Goal: Task Accomplishment & Management: Manage account settings

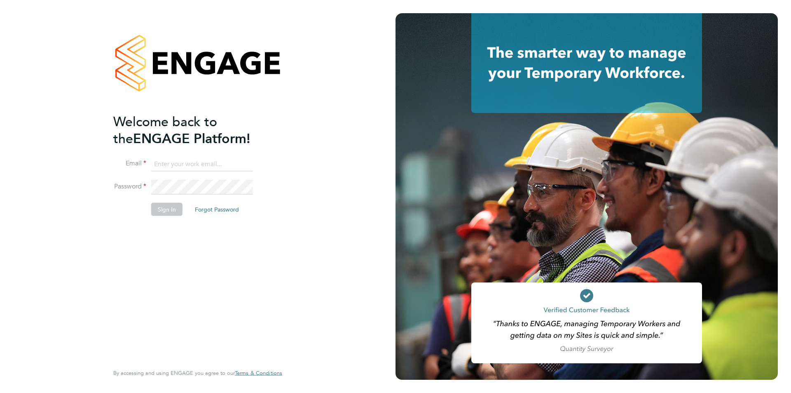
type input "edyta.marchant@brightonandhovealbion.com"
click at [153, 210] on button "Sign In" at bounding box center [166, 209] width 31 height 13
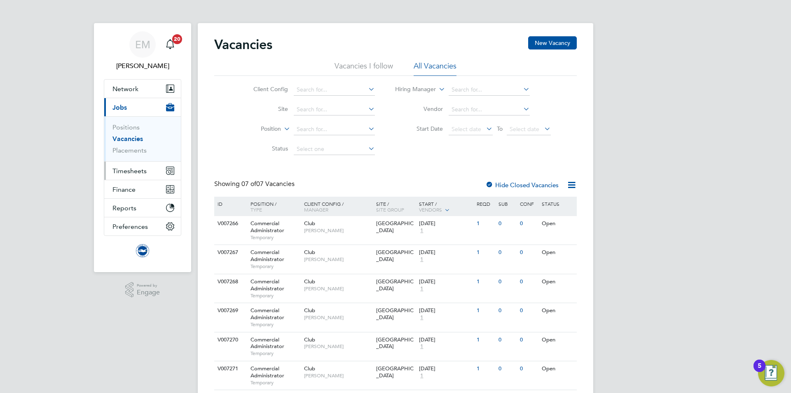
click at [123, 171] on span "Timesheets" at bounding box center [129, 171] width 34 height 8
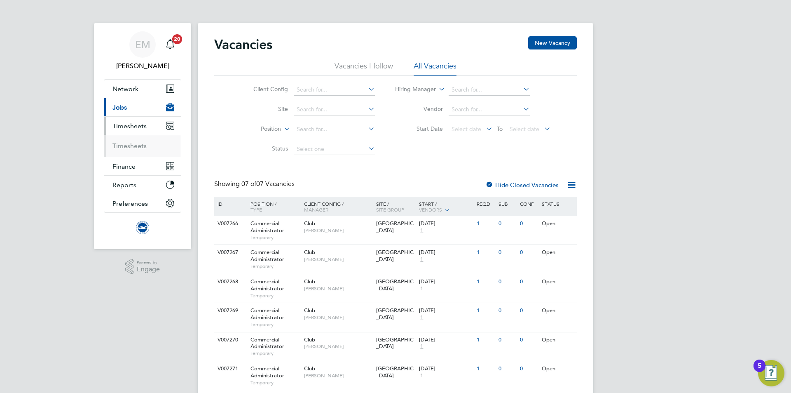
click at [129, 139] on ul "Timesheets" at bounding box center [142, 146] width 77 height 22
click at [129, 141] on ul "Timesheets" at bounding box center [142, 146] width 77 height 22
click at [129, 148] on link "Timesheets" at bounding box center [129, 146] width 34 height 8
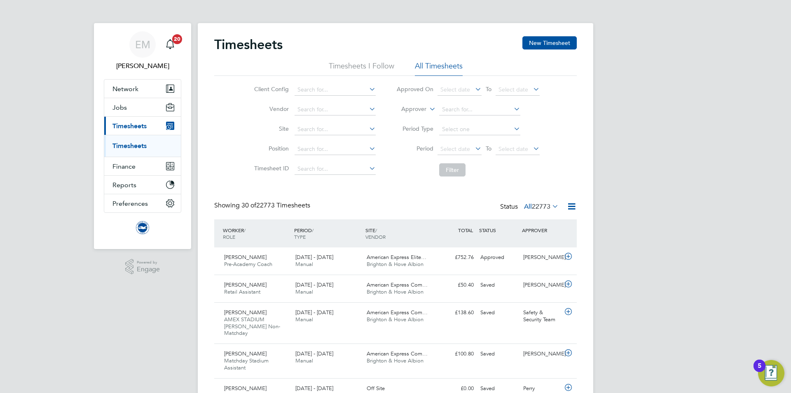
click at [409, 106] on label "Approver" at bounding box center [407, 109] width 37 height 8
click at [406, 117] on li "Worker" at bounding box center [406, 118] width 41 height 11
click at [457, 101] on li "Worker" at bounding box center [468, 110] width 164 height 20
click at [459, 105] on input at bounding box center [479, 110] width 81 height 12
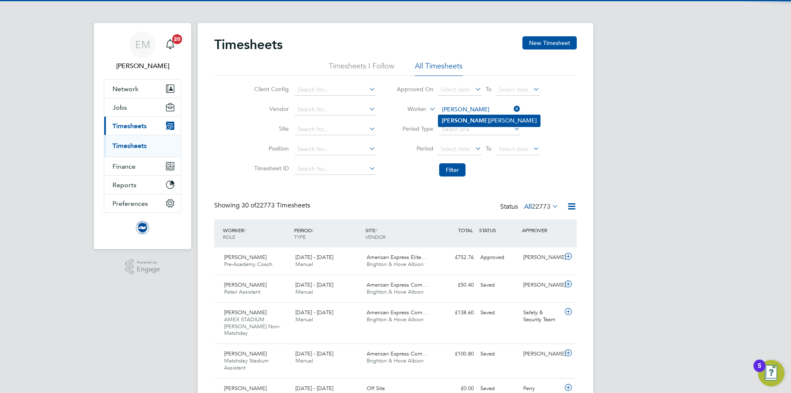
click at [450, 120] on b "Joss" at bounding box center [466, 120] width 48 height 7
type input "[PERSON_NAME]"
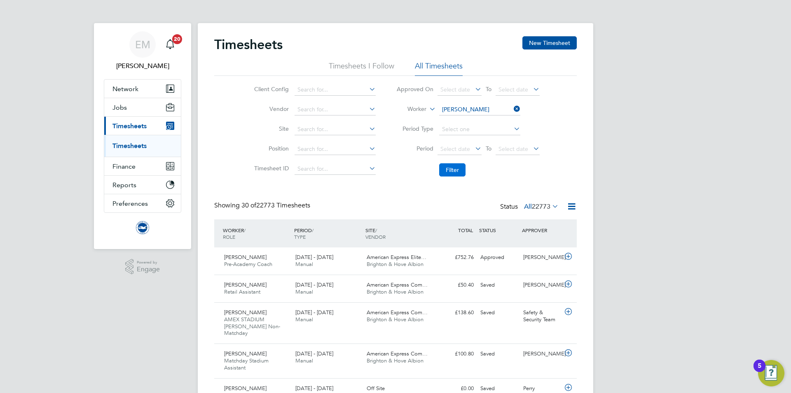
click at [454, 171] on button "Filter" at bounding box center [452, 169] width 26 height 13
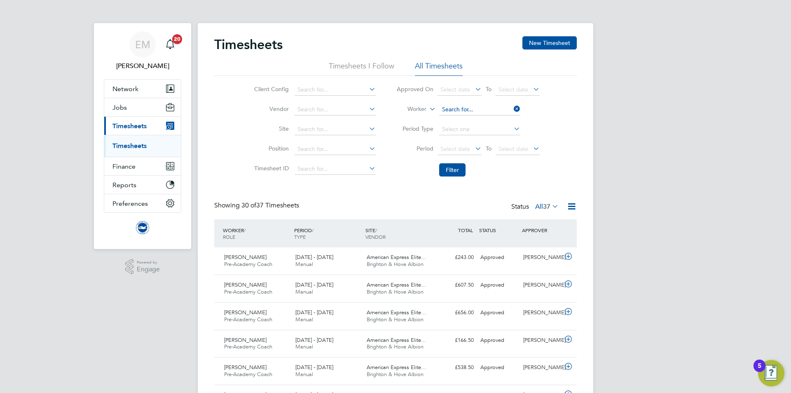
click at [477, 108] on input at bounding box center [479, 110] width 81 height 12
click at [483, 124] on li "Declan Hamil ton" at bounding box center [479, 120] width 82 height 11
type input "Declan Hamilton"
click at [461, 170] on button "Filter" at bounding box center [452, 169] width 26 height 13
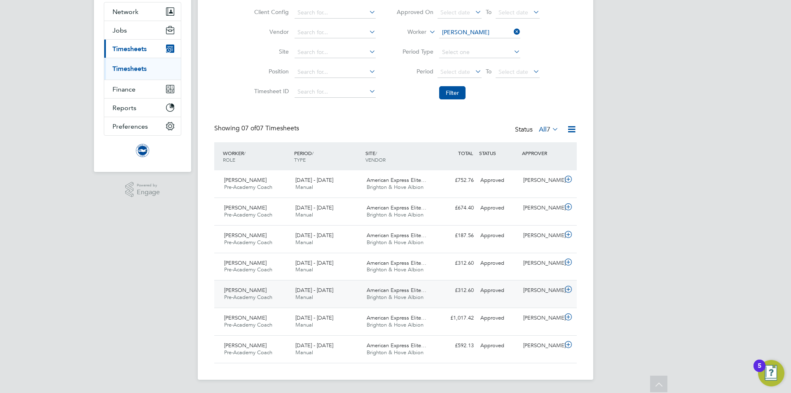
click at [501, 295] on div "Approved" at bounding box center [498, 291] width 43 height 14
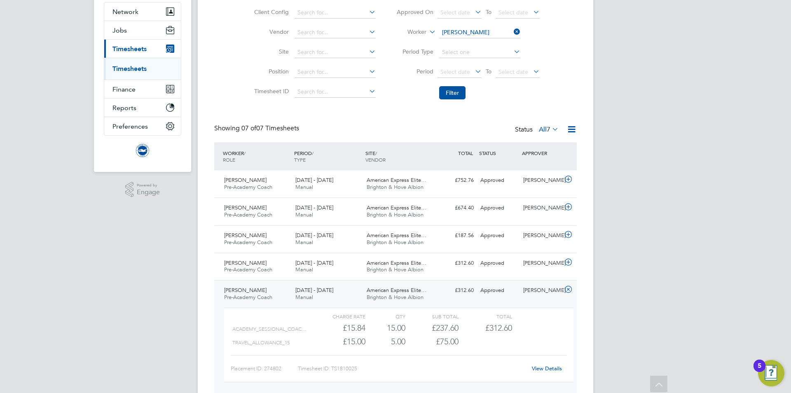
click at [302, 295] on span "Manual" at bounding box center [304, 296] width 18 height 7
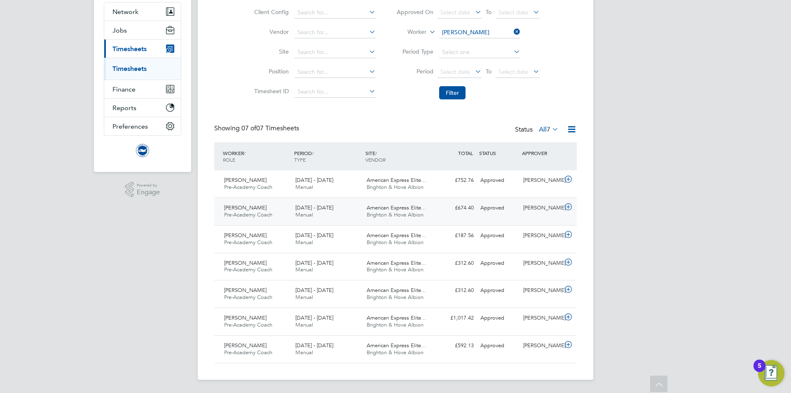
click at [349, 209] on div "1 - 30 Apr 2025 Manual" at bounding box center [327, 211] width 71 height 21
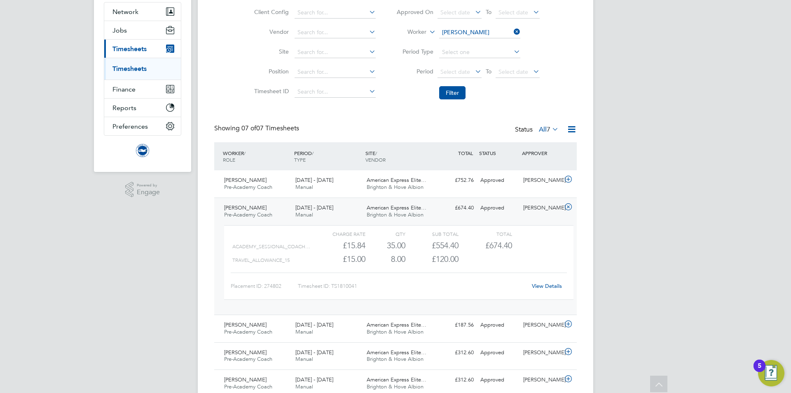
click at [557, 288] on link "View Details" at bounding box center [547, 285] width 30 height 7
click at [432, 207] on div "American Express Elite… Brighton & Hove Albion" at bounding box center [398, 211] width 71 height 21
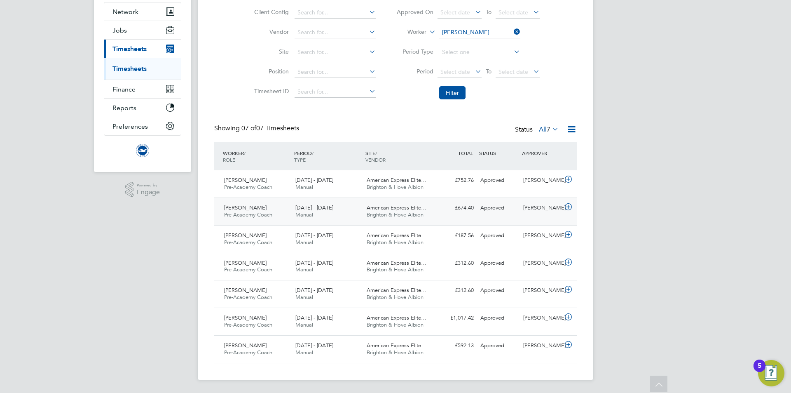
click at [432, 207] on div "American Express Elite… Brighton & Hove Albion" at bounding box center [398, 211] width 71 height 21
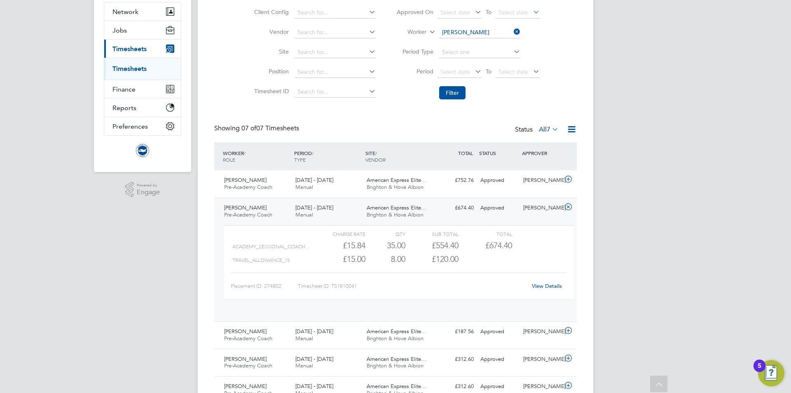
scroll to position [14, 80]
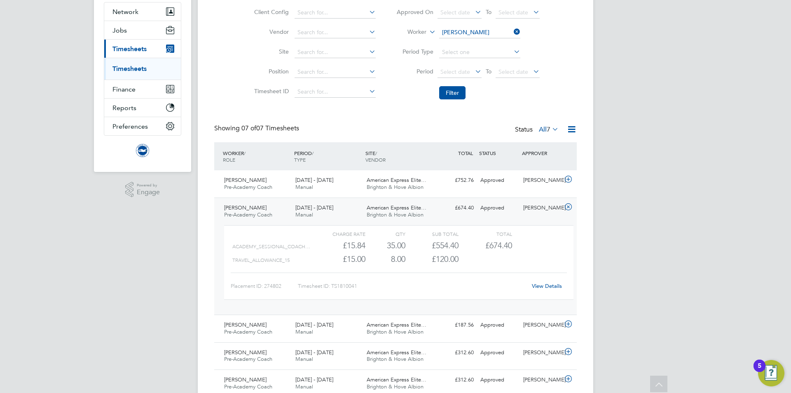
drag, startPoint x: 448, startPoint y: 119, endPoint x: 471, endPoint y: 162, distance: 48.5
click at [458, 147] on div "Timesheets New Timesheet Timesheets I Follow All Timesheets Client Config Vendo…" at bounding box center [395, 205] width 363 height 493
click at [245, 215] on span "Pre-Academy Coach" at bounding box center [248, 214] width 48 height 7
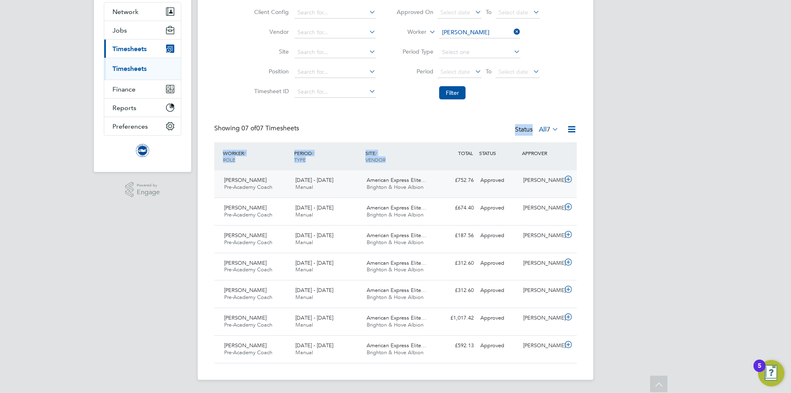
click at [321, 184] on div "1 - 31 May 2025 Manual" at bounding box center [327, 183] width 71 height 21
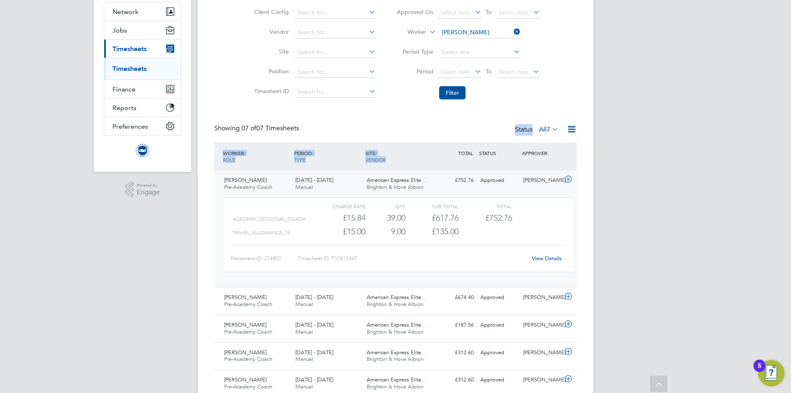
click at [550, 257] on link "View Details" at bounding box center [547, 258] width 30 height 7
click at [408, 153] on div "SITE / VENDOR" at bounding box center [398, 155] width 71 height 21
click at [330, 183] on div "1 - 31 May 2025 Manual" at bounding box center [327, 183] width 71 height 21
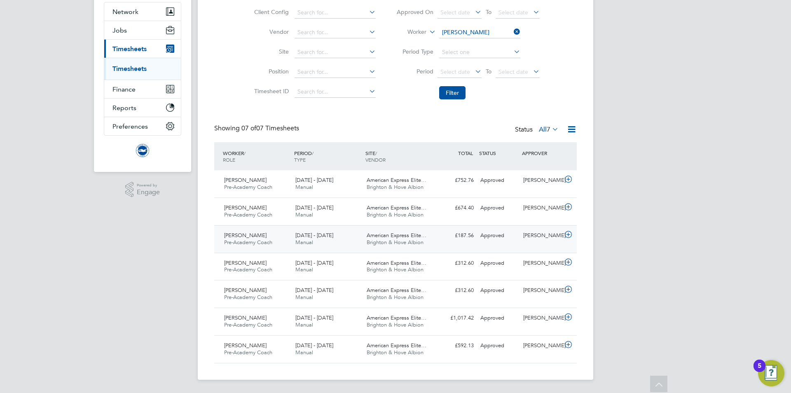
click at [342, 241] on div "1 - 30 Jun 2025 Manual" at bounding box center [327, 239] width 71 height 21
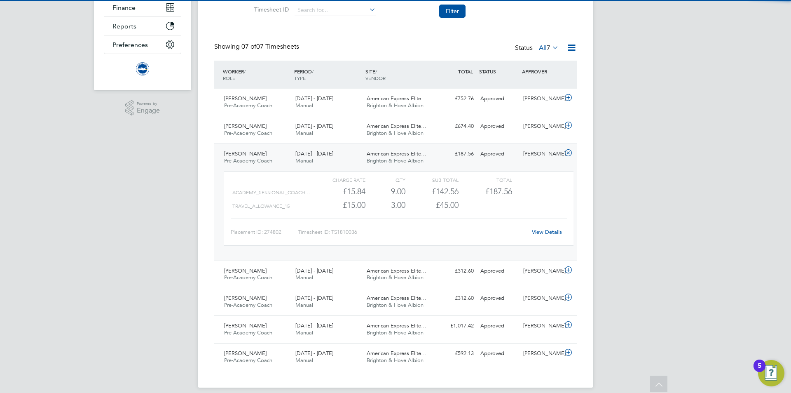
scroll to position [159, 0]
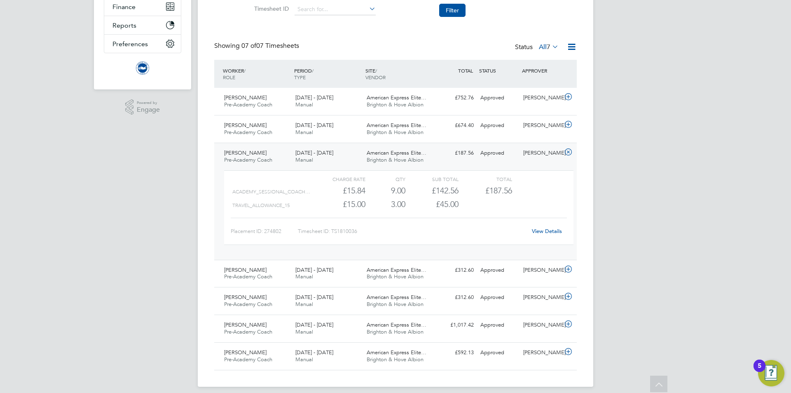
click at [547, 230] on link "View Details" at bounding box center [547, 230] width 30 height 7
click at [339, 279] on div "1 - 31 Jul 2025 Manual" at bounding box center [327, 273] width 71 height 21
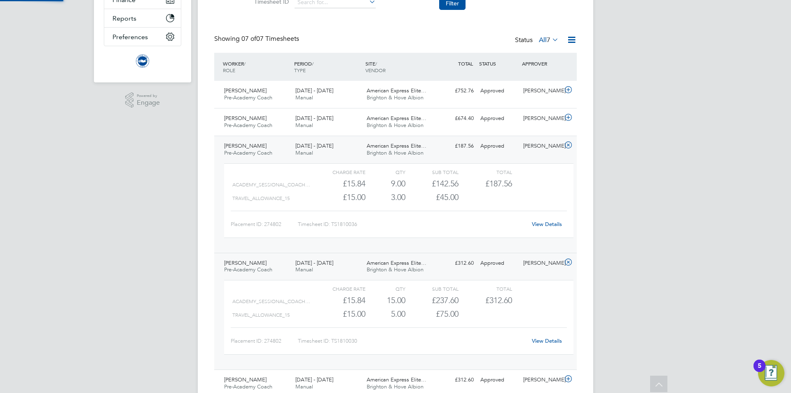
scroll to position [256, 0]
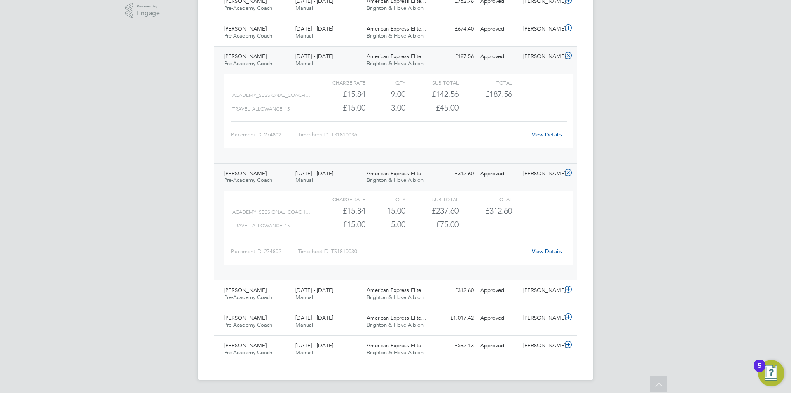
click at [543, 252] on link "View Details" at bounding box center [547, 251] width 30 height 7
click at [471, 185] on div "Declan Hamilton Pre-Academy Coach 1 - 31 Jul 2025 1 - 31 Jul 2025 Manual Americ…" at bounding box center [395, 221] width 363 height 117
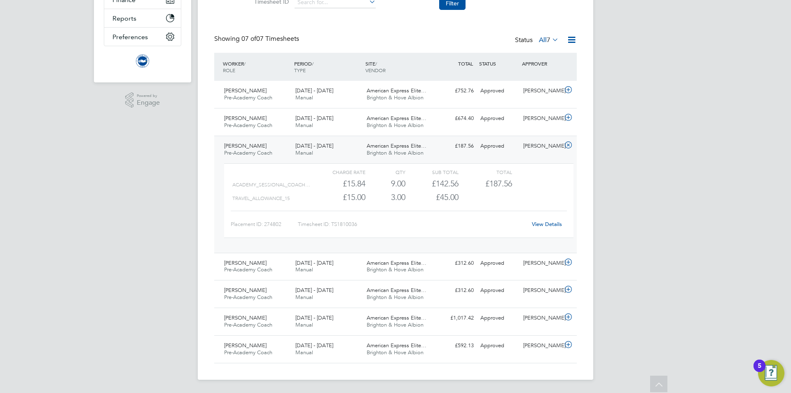
click at [467, 152] on div "£187.56 Approved" at bounding box center [455, 146] width 43 height 14
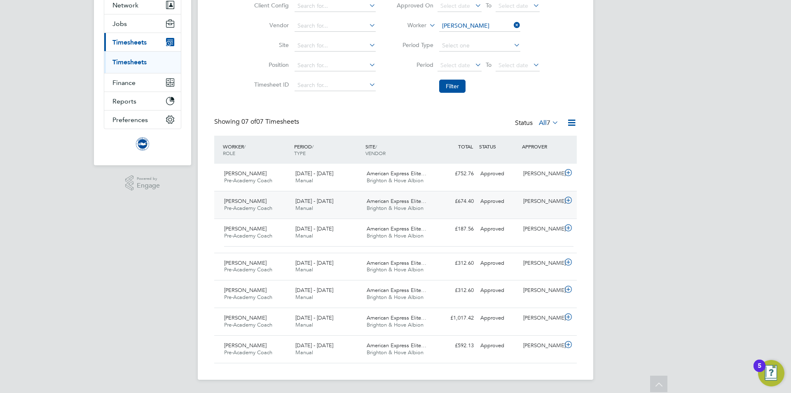
scroll to position [77, 0]
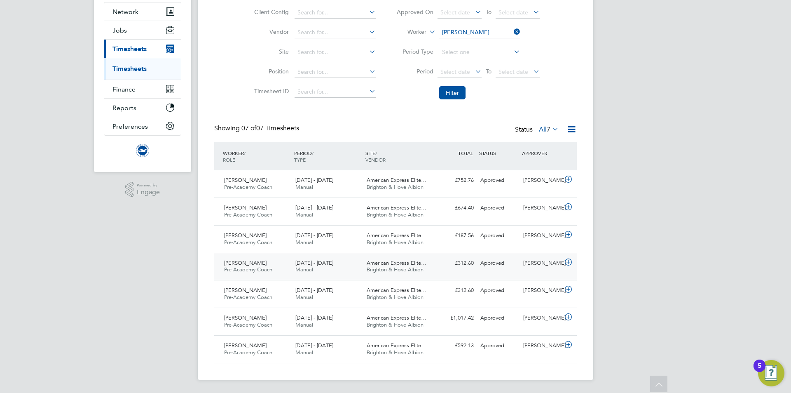
click at [436, 265] on div "£312.60 Approved" at bounding box center [455, 263] width 43 height 14
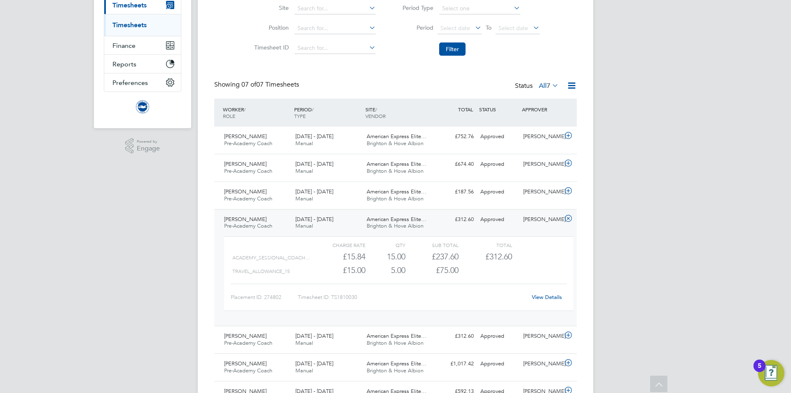
scroll to position [166, 0]
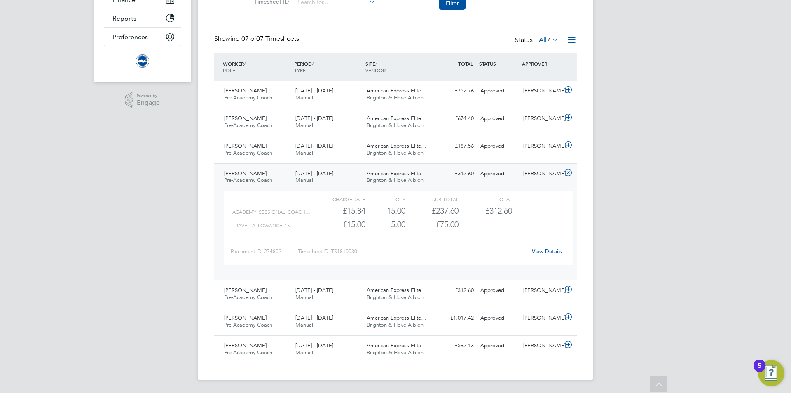
click at [548, 254] on link "View Details" at bounding box center [547, 251] width 30 height 7
click at [333, 175] on div "1 - 31 Jul 2025 Manual" at bounding box center [327, 177] width 71 height 21
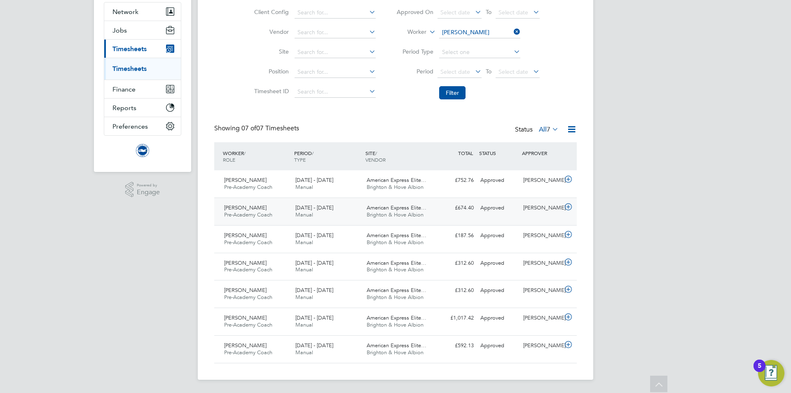
scroll to position [77, 0]
click at [349, 323] on div "1 - 31 Mar 2025 Manual" at bounding box center [327, 321] width 71 height 21
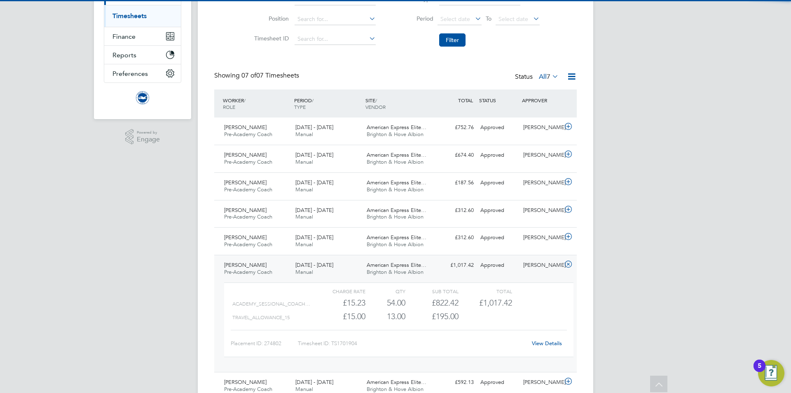
scroll to position [166, 0]
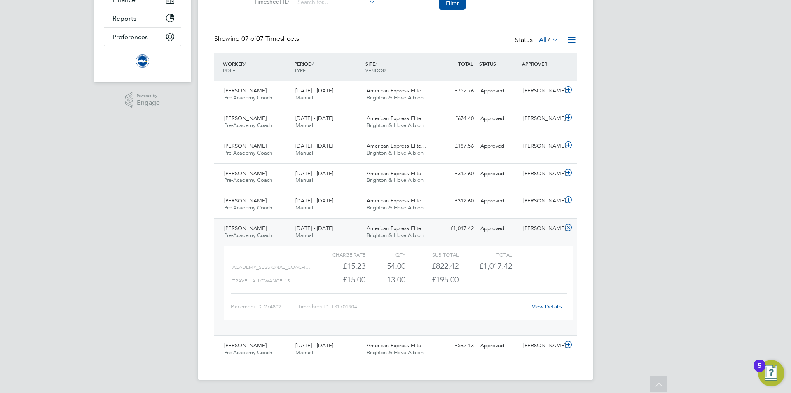
click at [555, 307] on link "View Details" at bounding box center [547, 306] width 30 height 7
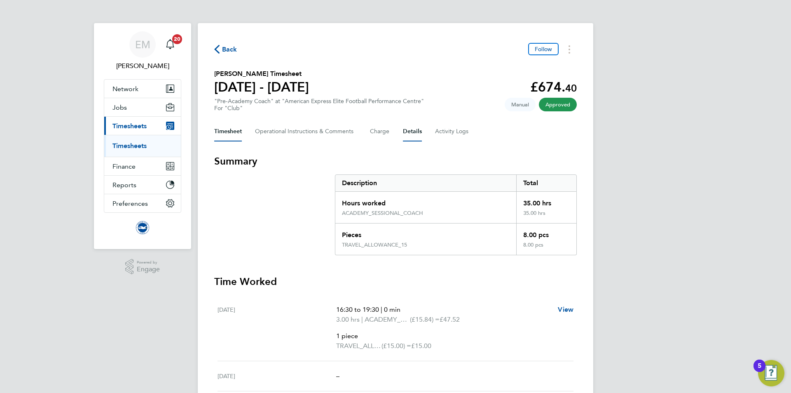
click at [416, 129] on button "Details" at bounding box center [412, 132] width 19 height 20
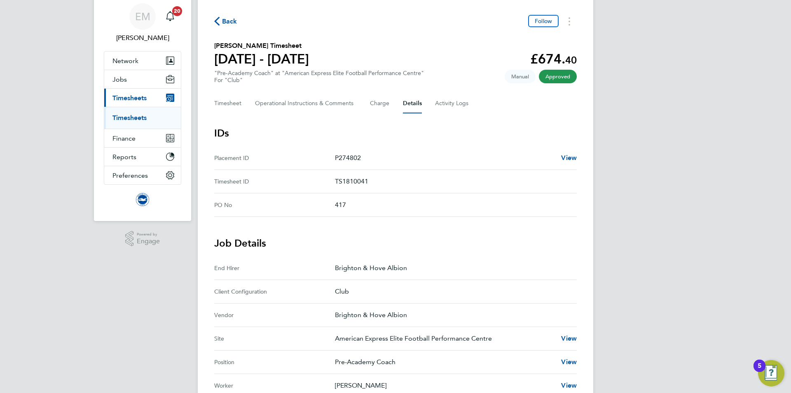
scroll to position [24, 0]
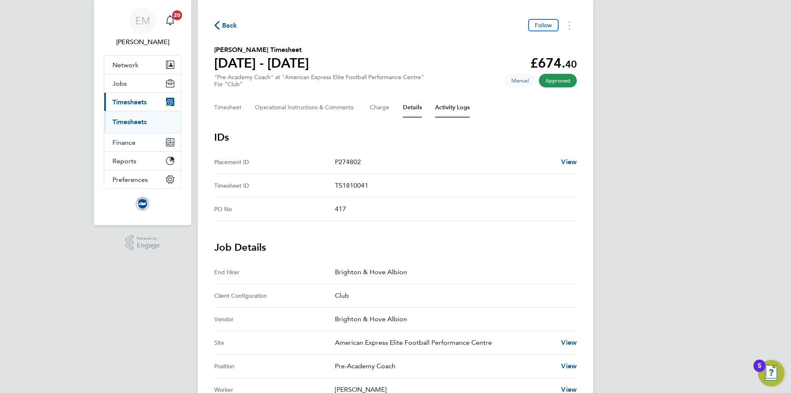
click at [442, 110] on Logs-tab "Activity Logs" at bounding box center [452, 108] width 35 height 20
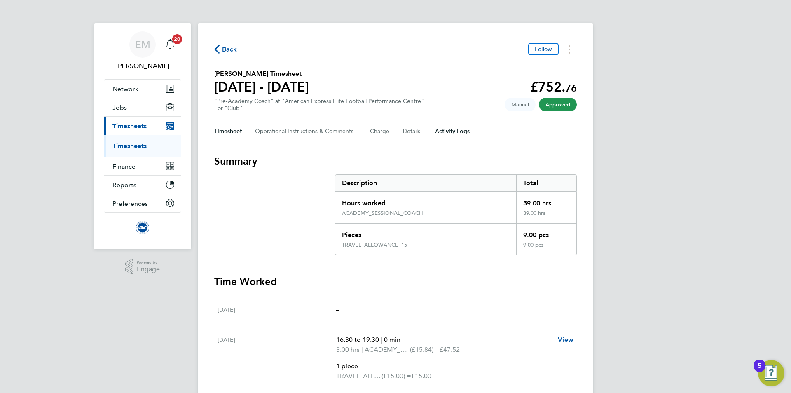
click at [445, 133] on Logs-tab "Activity Logs" at bounding box center [452, 132] width 35 height 20
click at [447, 132] on Logs-tab "Activity Logs" at bounding box center [452, 132] width 35 height 20
click at [438, 133] on Logs-tab "Activity Logs" at bounding box center [452, 132] width 35 height 20
click at [450, 131] on Logs-tab "Activity Logs" at bounding box center [452, 132] width 35 height 20
